Goal: Find specific page/section: Find specific page/section

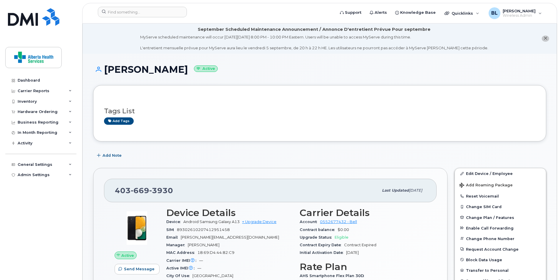
scroll to position [143, 0]
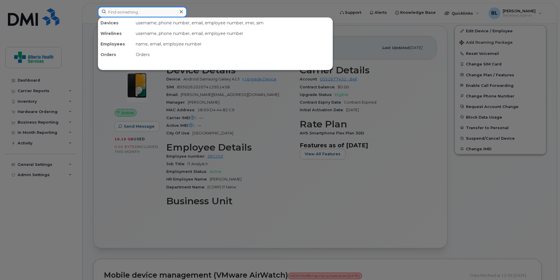
click at [134, 13] on input at bounding box center [142, 12] width 89 height 11
paste input "780-952-9866"
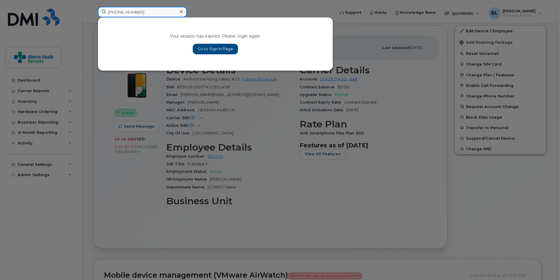
type input "780-952-9866"
click at [207, 48] on link "Go to Sign In Page" at bounding box center [215, 49] width 45 height 11
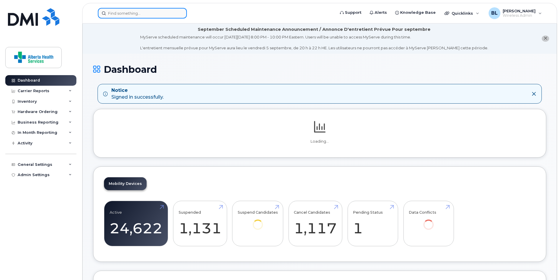
click at [136, 13] on input at bounding box center [142, 13] width 89 height 11
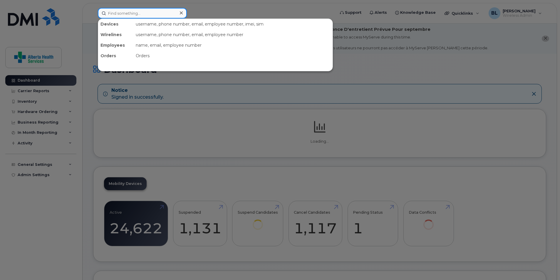
paste input "780-952-9866"
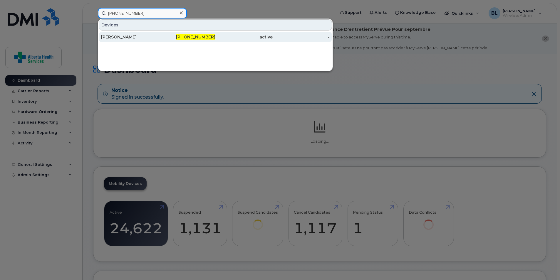
type input "780-952-9866"
click at [133, 37] on div "[PERSON_NAME]" at bounding box center [129, 37] width 57 height 6
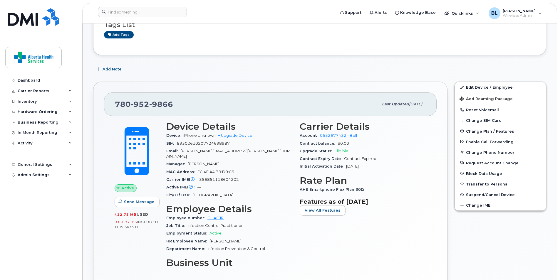
scroll to position [45, 0]
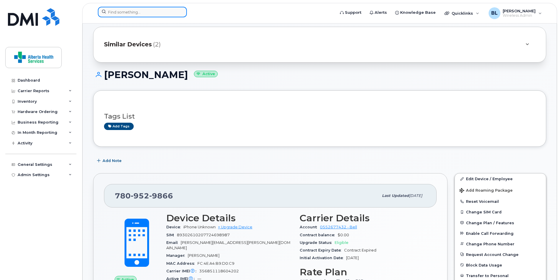
click at [153, 11] on input at bounding box center [142, 12] width 89 height 11
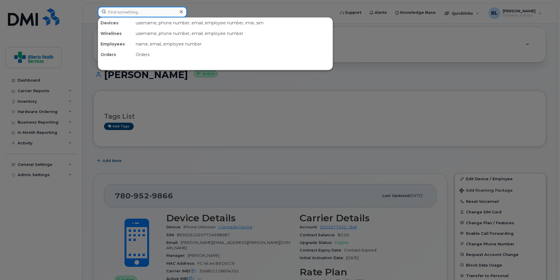
paste input "[PHONE_NUMBER]"
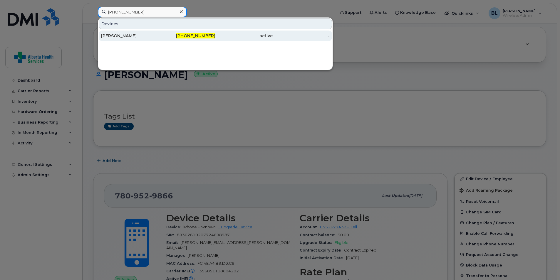
type input "[PHONE_NUMBER]"
click at [123, 35] on div "[PERSON_NAME]" at bounding box center [129, 36] width 57 height 6
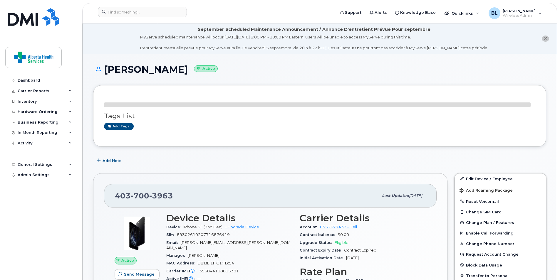
scroll to position [88, 0]
